Goal: Task Accomplishment & Management: Use online tool/utility

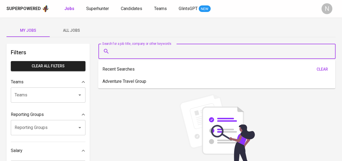
click at [116, 54] on input "Search for a job title, company or other keywords" at bounding box center [219, 51] width 214 height 10
paste input "KOPNUSPOS"
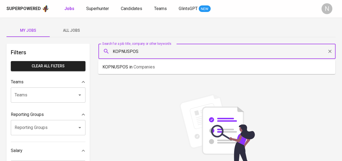
type input "KOPNUSPOS"
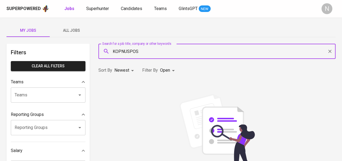
click at [176, 49] on input "KOPNUSPOS" at bounding box center [219, 51] width 214 height 10
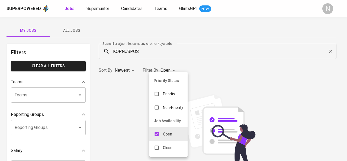
click at [175, 50] on div at bounding box center [173, 80] width 347 height 161
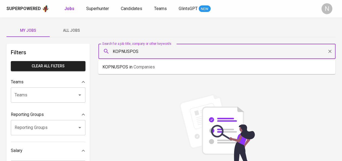
click at [173, 55] on input "KOPNUSPOS" at bounding box center [219, 51] width 214 height 10
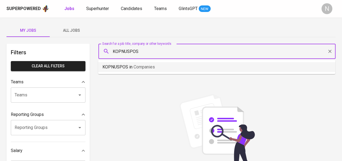
click at [154, 66] on span "Companies" at bounding box center [144, 66] width 21 height 5
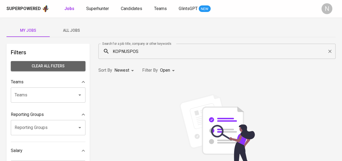
click at [74, 64] on span "Clear All filters" at bounding box center [48, 66] width 66 height 7
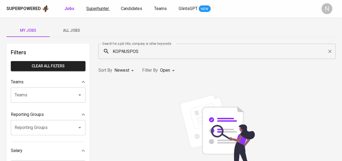
click at [93, 9] on span "Superhunter" at bounding box center [97, 8] width 23 height 5
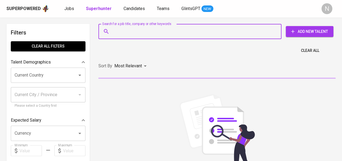
click at [134, 29] on input "Search for a job title, company or other keywords" at bounding box center [191, 31] width 159 height 10
paste input "KOPNUSPOS"
type input "KOPNUSPOS"
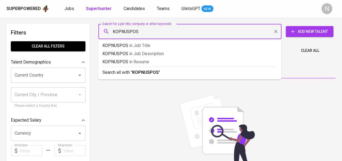
click at [306, 34] on span "Add New Talent" at bounding box center [309, 31] width 39 height 7
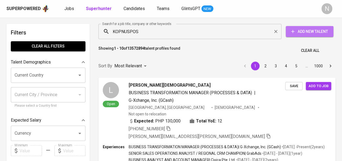
click at [306, 34] on span "Add New Talent" at bounding box center [309, 31] width 39 height 7
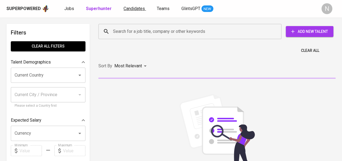
click at [136, 8] on span "Candidates" at bounding box center [134, 8] width 21 height 5
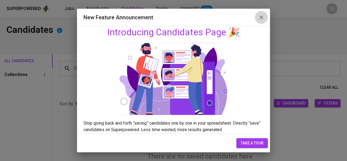
click at [261, 19] on icon "button" at bounding box center [261, 17] width 6 height 6
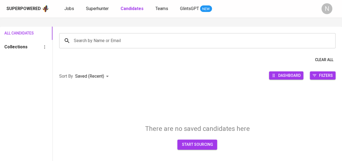
scroll to position [29, 0]
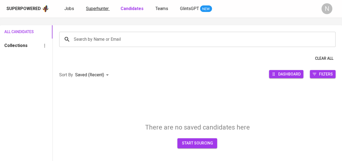
click at [98, 8] on span "Superhunter" at bounding box center [97, 8] width 23 height 5
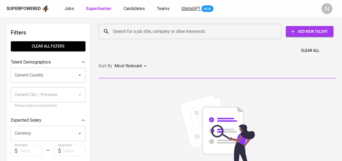
click at [191, 8] on span "GlintsGPT" at bounding box center [191, 8] width 19 height 5
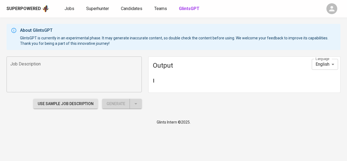
click at [103, 5] on div "Superpowered Jobs Superhunter Candidates Teams GlintsGPT" at bounding box center [164, 9] width 316 height 8
click at [105, 9] on span "Superhunter" at bounding box center [97, 8] width 23 height 5
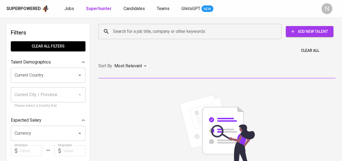
click at [153, 31] on input "Search for a job title, company or other keywords" at bounding box center [191, 31] width 159 height 10
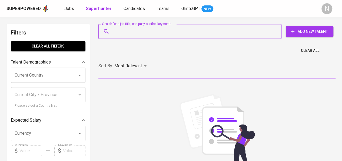
paste input "KOPNUSPOS"
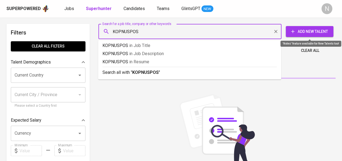
type input "KOPNUSPOS"
click at [296, 33] on span "Add New Talent" at bounding box center [309, 31] width 39 height 7
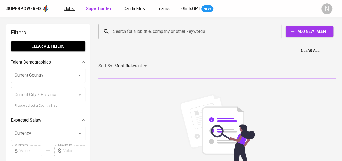
click at [66, 12] on link "Jobs" at bounding box center [69, 8] width 11 height 7
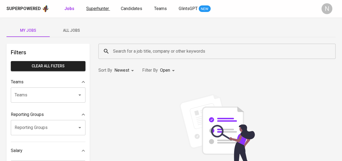
click at [91, 9] on span "Superhunter" at bounding box center [97, 8] width 23 height 5
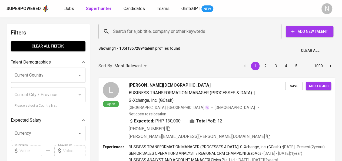
click at [157, 22] on div "Search for a job title, company or other keywords Search for a job title, compa…" at bounding box center [216, 31] width 244 height 24
click at [157, 25] on div "Search for a job title, company or other keywords" at bounding box center [190, 31] width 183 height 15
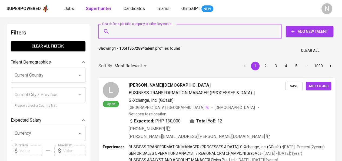
paste input "KOPNUSPOS"
type input "KOPNUSPOS"
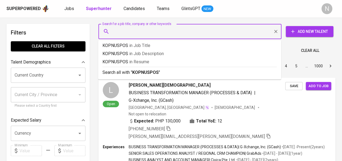
click at [321, 51] on button "Clear All" at bounding box center [310, 50] width 23 height 10
click at [223, 70] on div "Sort By Most Relevant MOST_RELEVANT 1 2 3 4 5 … 1000" at bounding box center [217, 66] width 244 height 17
click at [139, 72] on div "Sort By Most Relevant MOST_RELEVANT 1 2 3 4 5 … 1000" at bounding box center [217, 66] width 244 height 17
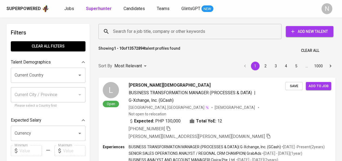
click at [140, 45] on div "Showing 1 - 10 of 13572894 talent profiles found Clear All" at bounding box center [217, 48] width 244 height 13
click at [135, 43] on div "Showing 1 - 10 of 13572894 talent profiles found Clear All" at bounding box center [217, 48] width 244 height 13
click at [256, 13] on div "Superpowered Jobs Superhunter Candidates Teams GlintsGPT NEW N" at bounding box center [171, 8] width 342 height 17
drag, startPoint x: 169, startPoint y: 35, endPoint x: 167, endPoint y: 33, distance: 3.1
click at [167, 33] on input "Search for a job title, company or other keywords" at bounding box center [191, 31] width 159 height 10
